Goal: Transaction & Acquisition: Book appointment/travel/reservation

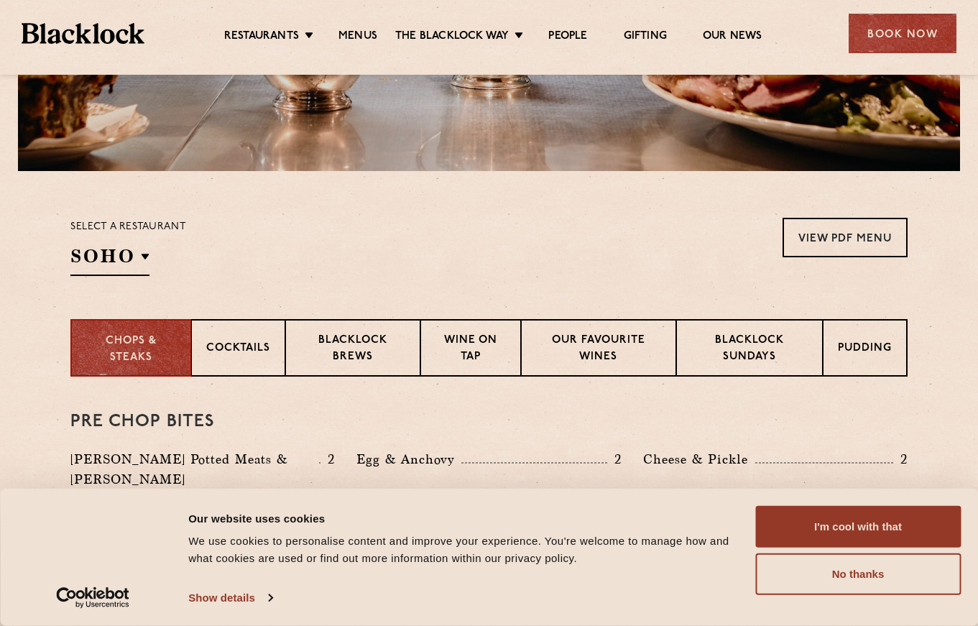
scroll to position [503, 0]
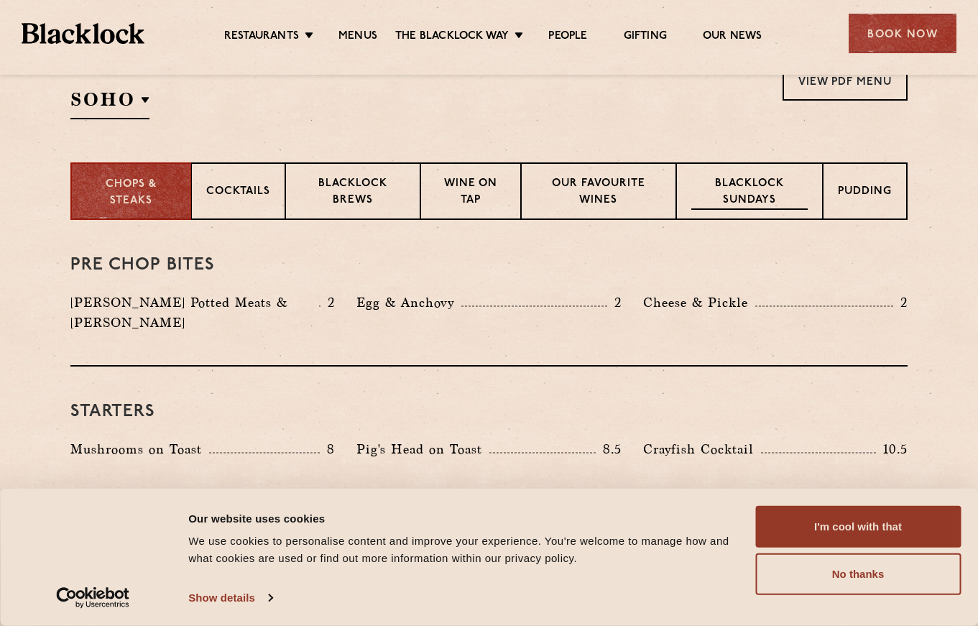
click at [746, 202] on p "Blacklock Sundays" at bounding box center [749, 193] width 116 height 34
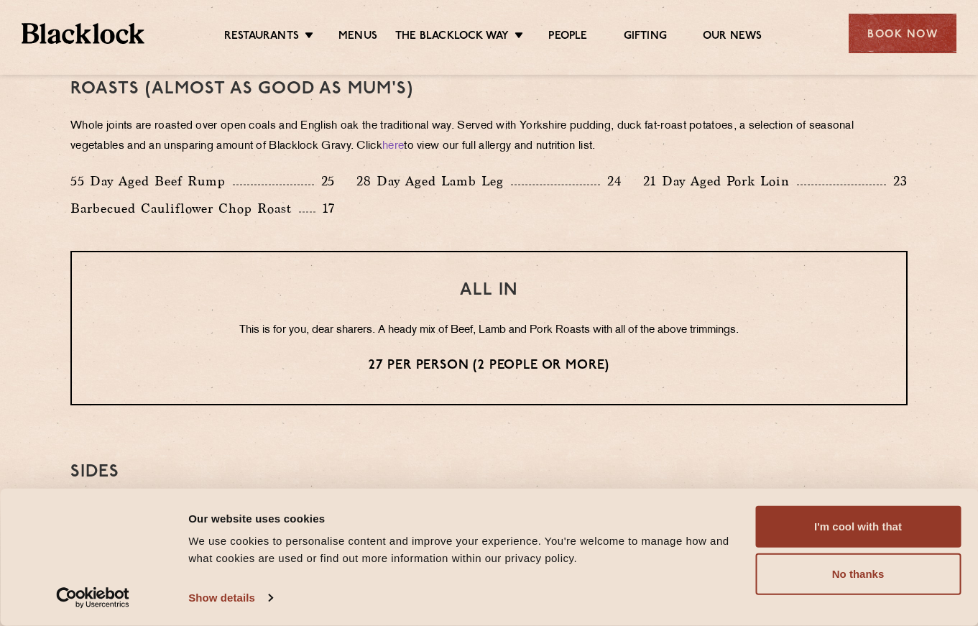
scroll to position [1078, 0]
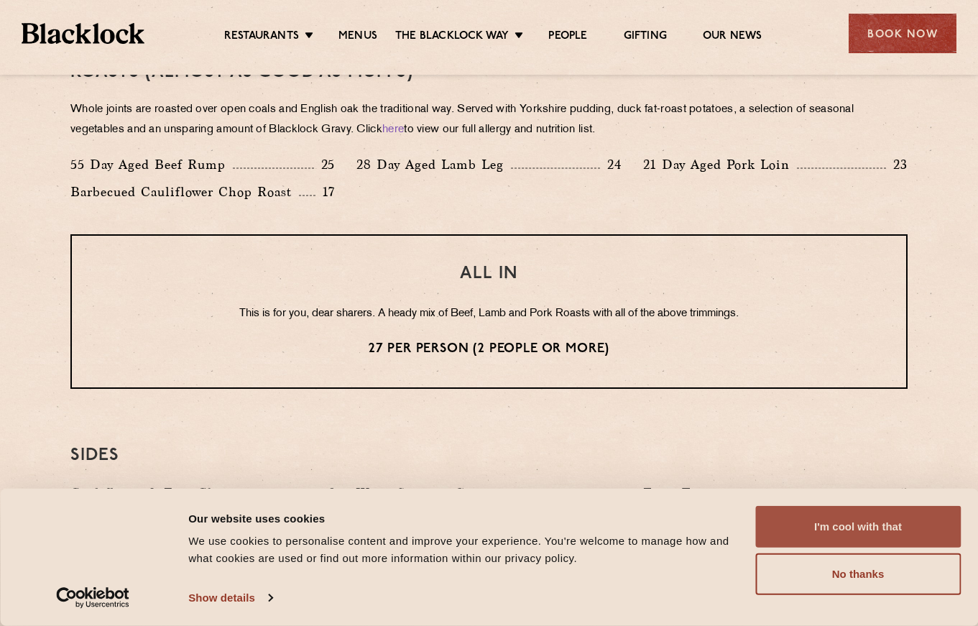
click at [854, 525] on button "I'm cool with that" at bounding box center [857, 527] width 205 height 42
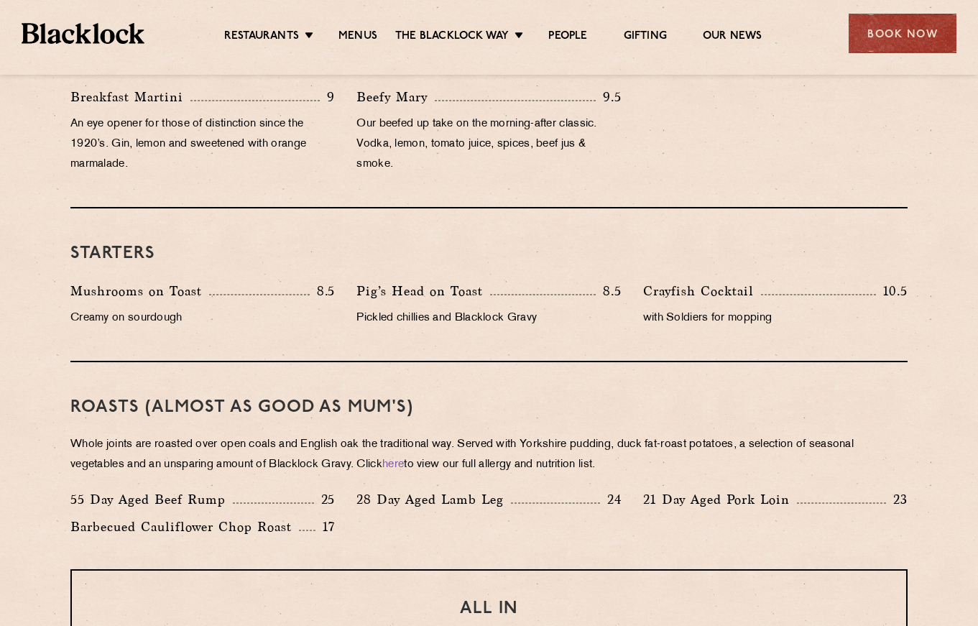
scroll to position [575, 0]
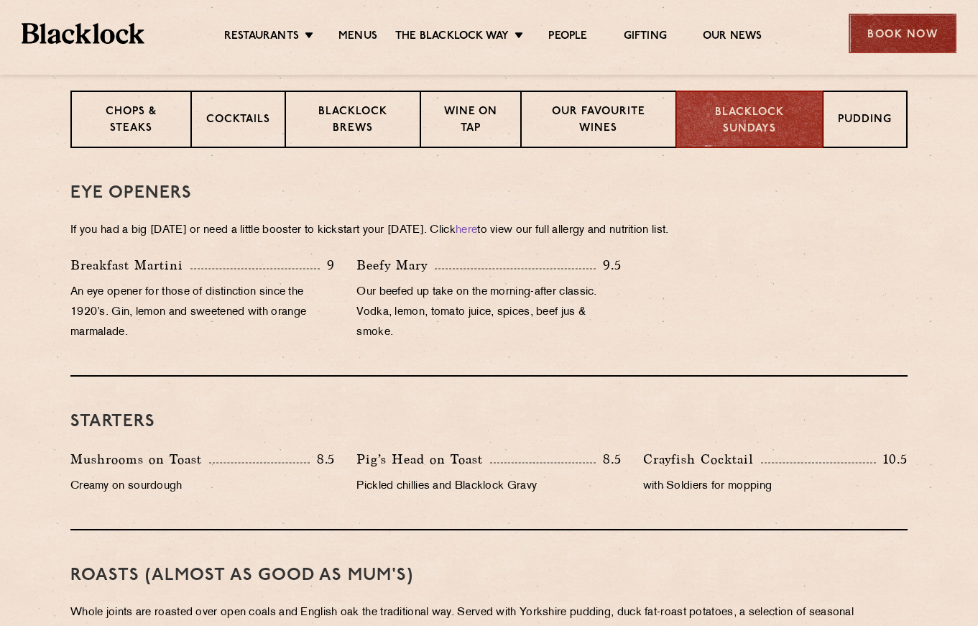
click at [874, 36] on div "Book Now" at bounding box center [903, 34] width 108 height 40
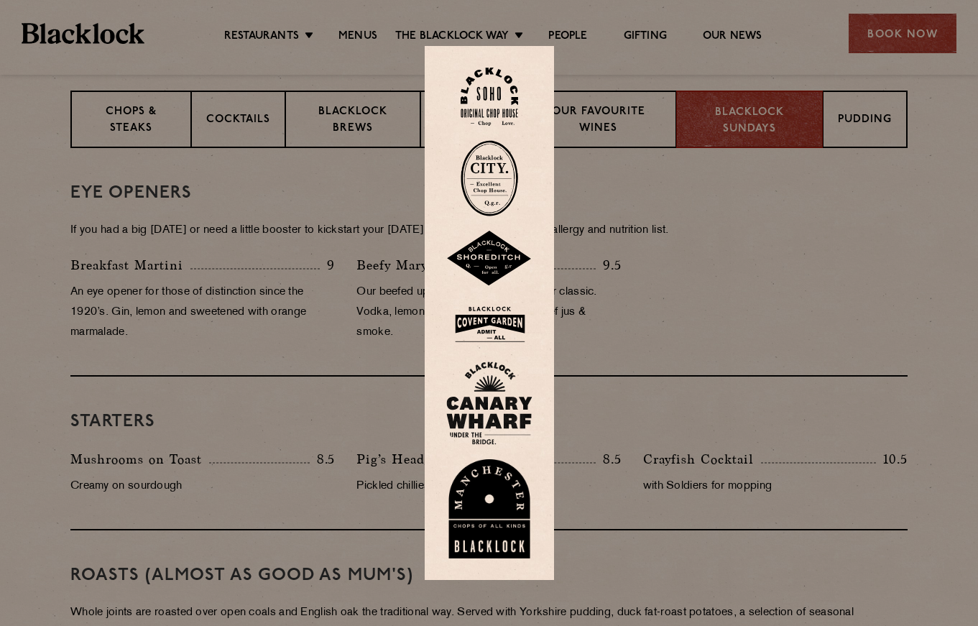
click at [524, 326] on img at bounding box center [489, 324] width 86 height 47
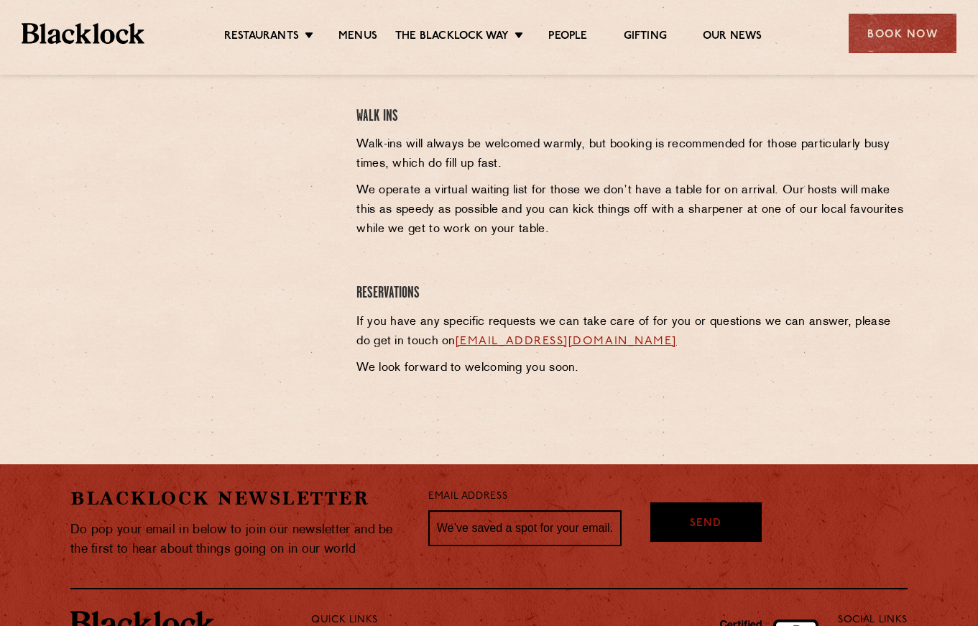
scroll to position [466, 0]
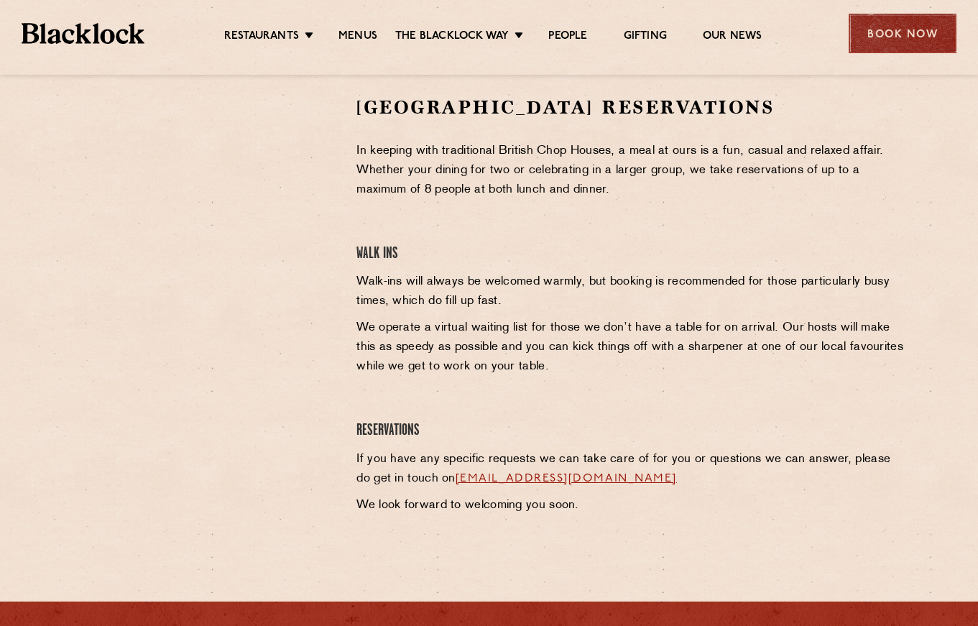
click at [869, 39] on div "Book Now" at bounding box center [903, 34] width 108 height 40
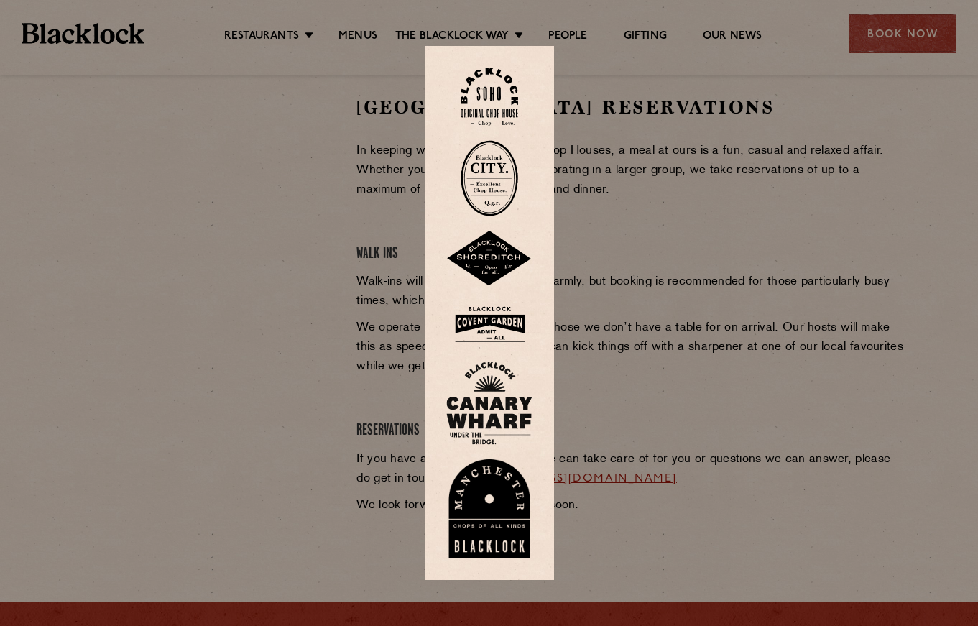
click at [714, 331] on div at bounding box center [489, 313] width 978 height 626
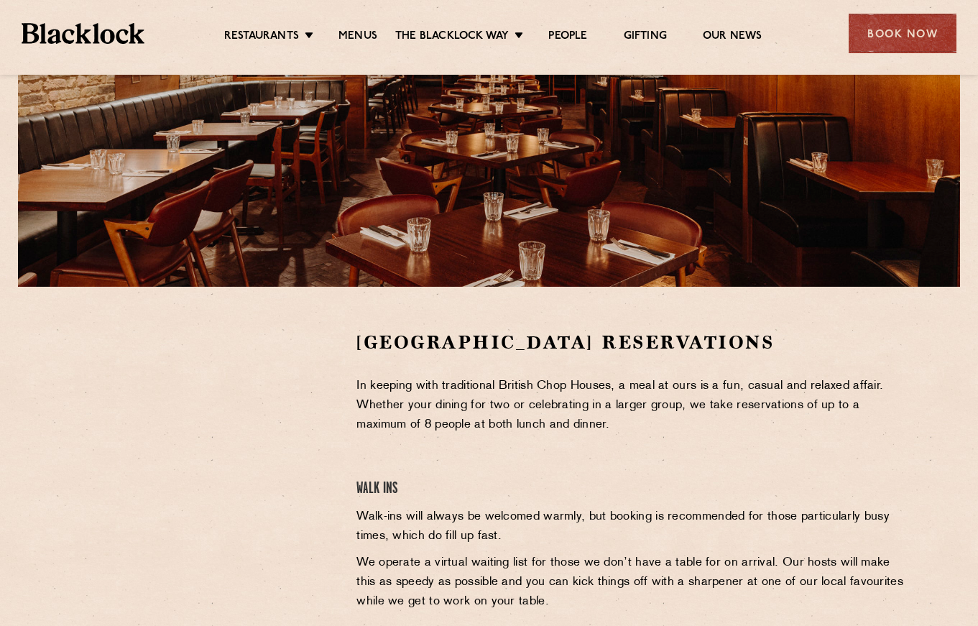
scroll to position [34, 0]
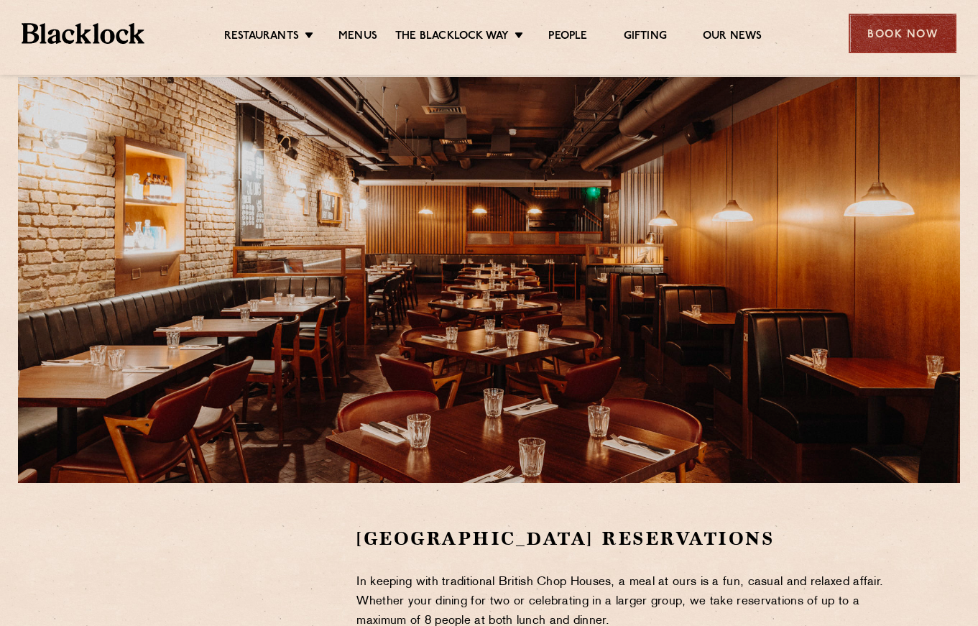
click at [874, 31] on div "Book Now" at bounding box center [903, 34] width 108 height 40
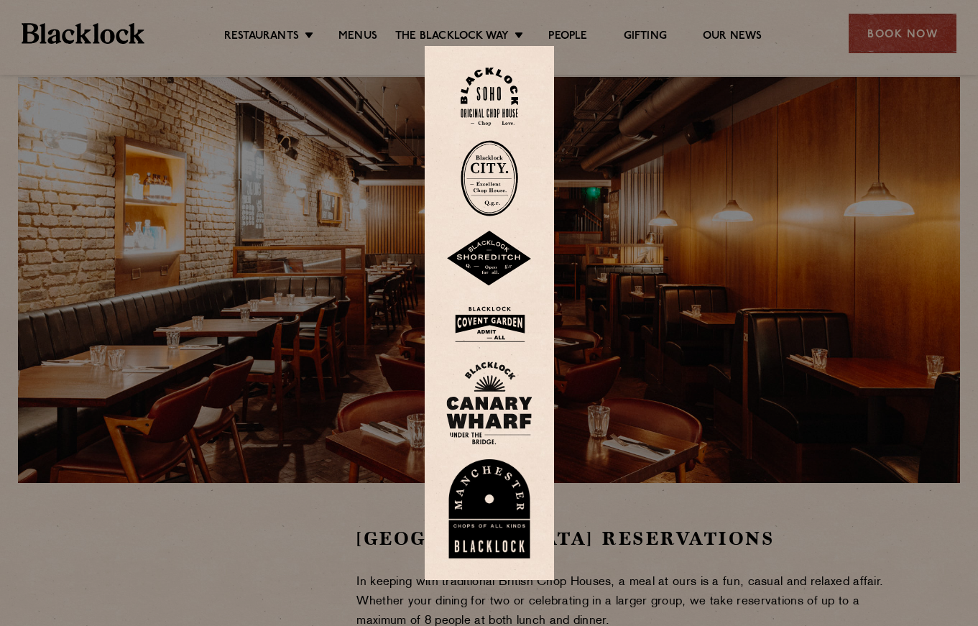
click at [508, 108] on img at bounding box center [489, 97] width 57 height 58
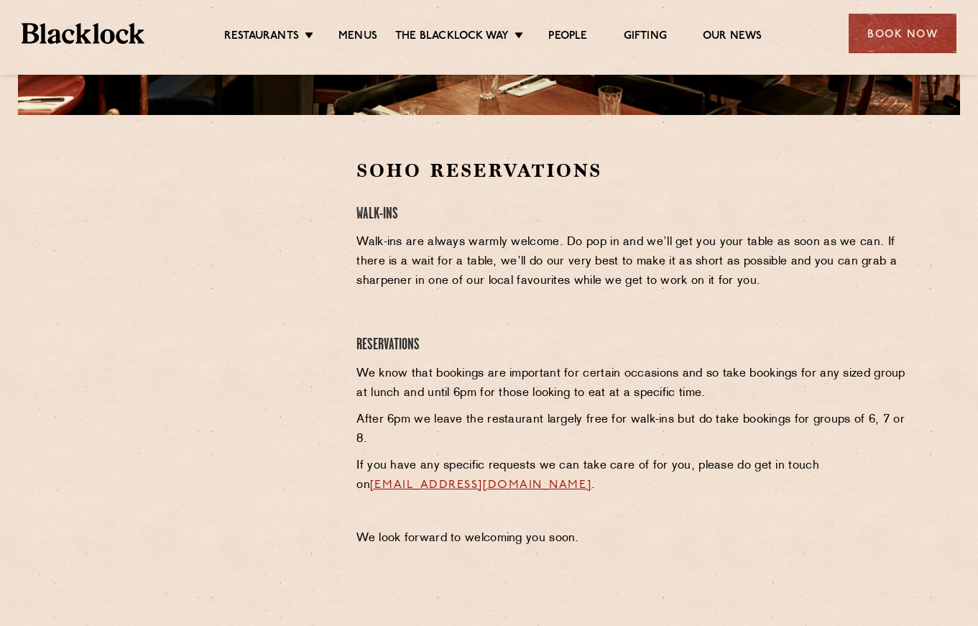
scroll to position [287, 0]
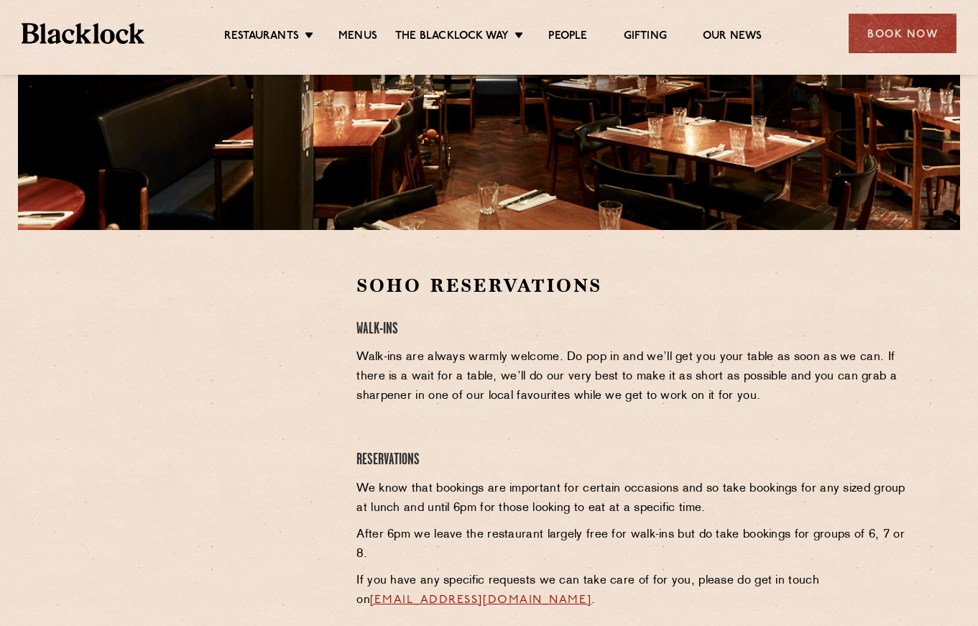
click at [863, 34] on div "Book Now" at bounding box center [903, 34] width 108 height 40
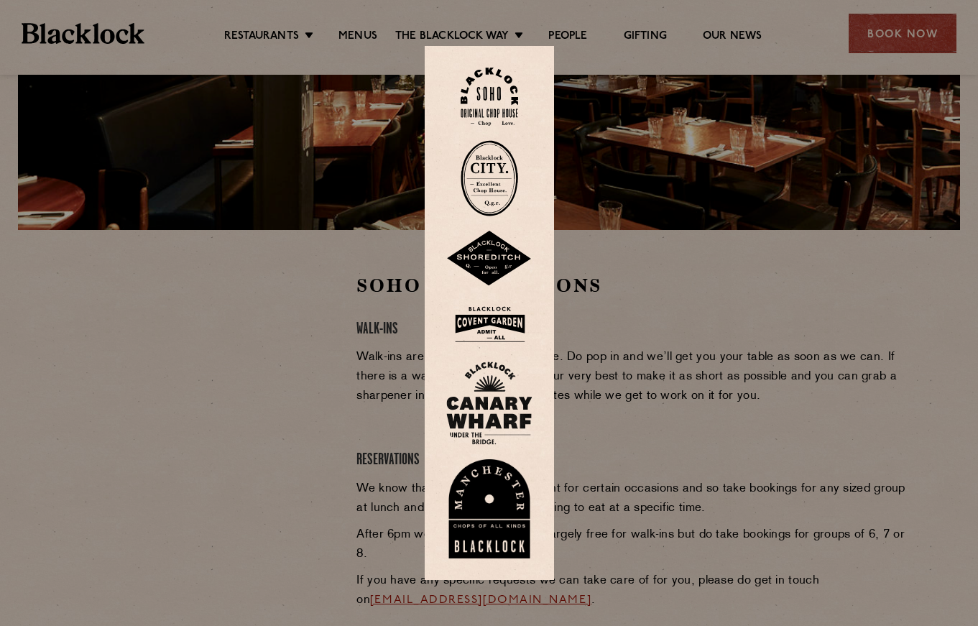
click at [512, 326] on img at bounding box center [489, 324] width 86 height 47
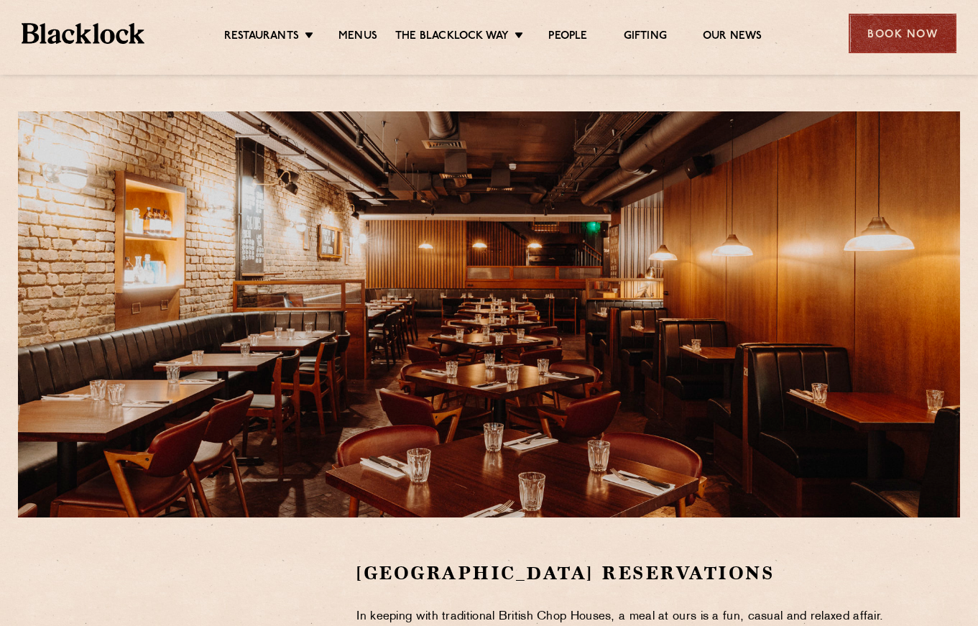
click at [900, 34] on div "Book Now" at bounding box center [903, 34] width 108 height 40
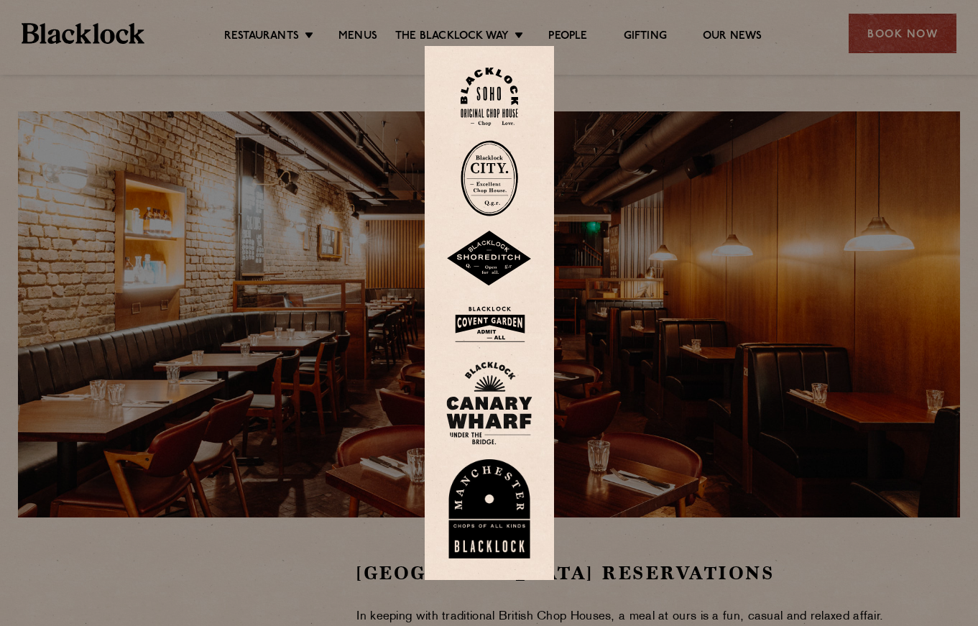
click at [501, 108] on img at bounding box center [489, 97] width 57 height 58
